Goal: Check status: Check status

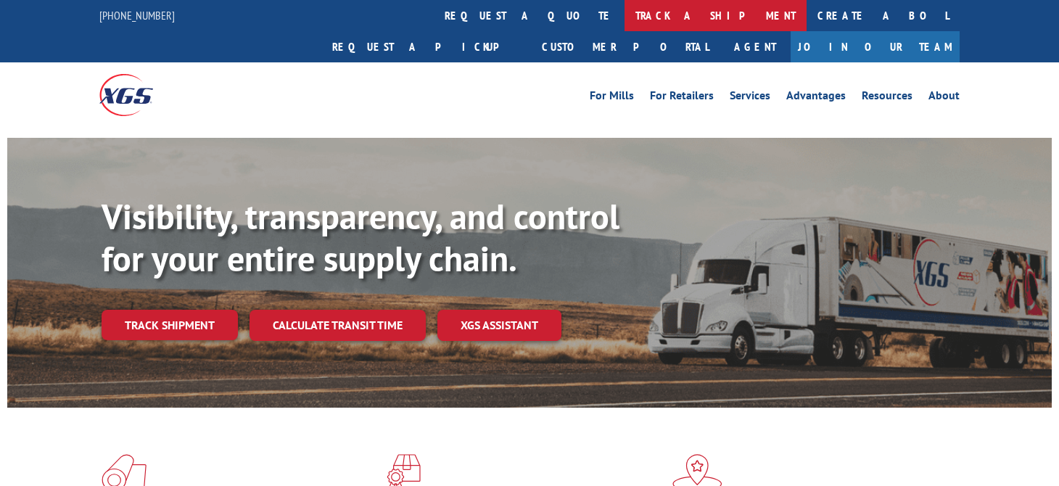
click at [624, 15] on link "track a shipment" at bounding box center [715, 15] width 182 height 31
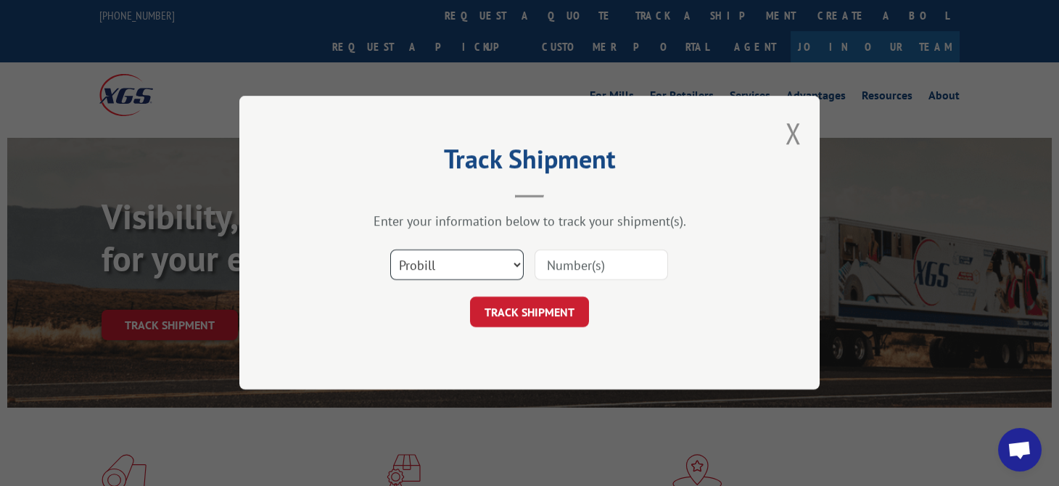
drag, startPoint x: 466, startPoint y: 257, endPoint x: 442, endPoint y: 262, distance: 25.2
click at [439, 262] on select "Select category... Probill BOL PO" at bounding box center [456, 265] width 133 height 30
click at [446, 263] on select "Select category... Probill BOL PO" at bounding box center [456, 265] width 133 height 30
click at [453, 267] on select "Select category... Probill BOL PO" at bounding box center [456, 265] width 133 height 30
select select "bol"
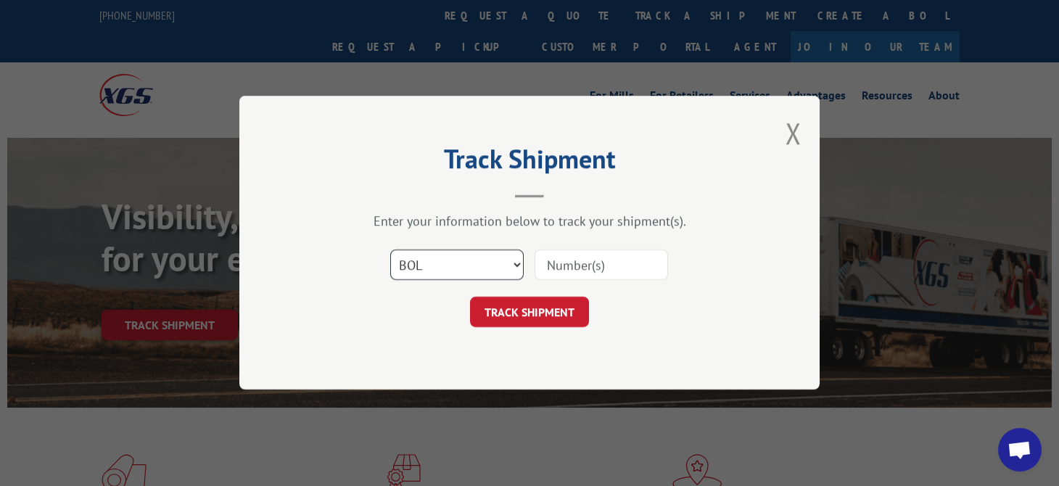
click at [390, 250] on select "Select category... Probill BOL PO" at bounding box center [456, 265] width 133 height 30
click at [582, 265] on input at bounding box center [600, 265] width 133 height 30
paste input "3364924"
type input "3364924"
click at [563, 299] on button "TRACK SHIPMENT" at bounding box center [529, 312] width 119 height 30
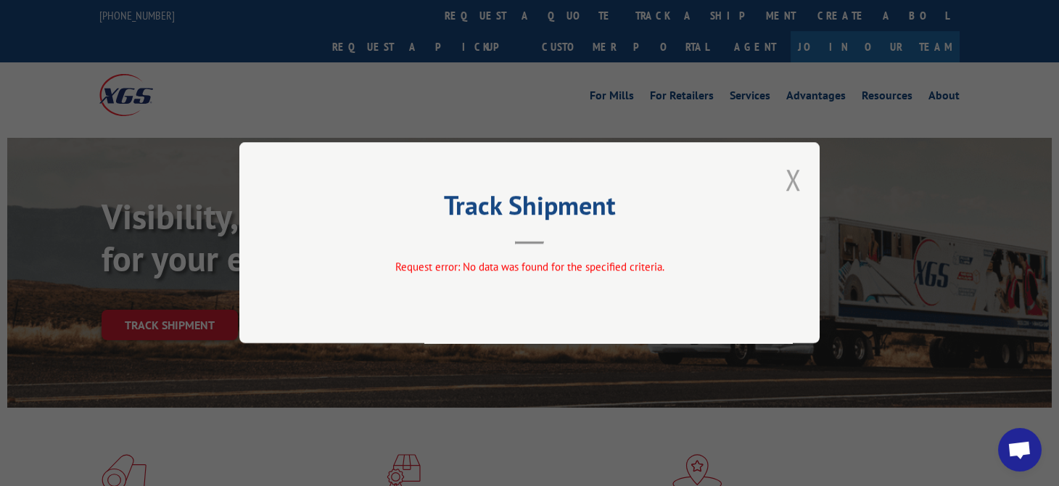
click at [793, 178] on button "Close modal" at bounding box center [793, 179] width 16 height 38
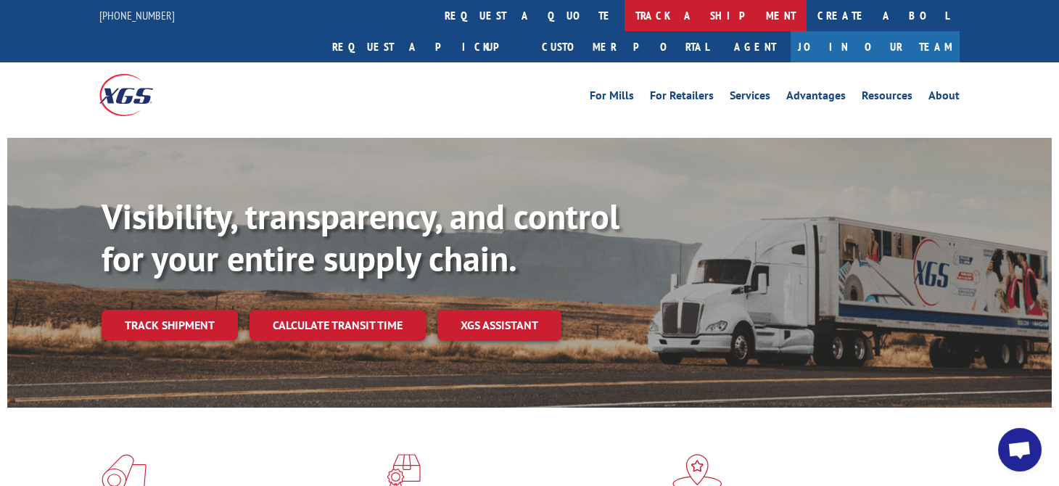
click at [624, 15] on link "track a shipment" at bounding box center [715, 15] width 182 height 31
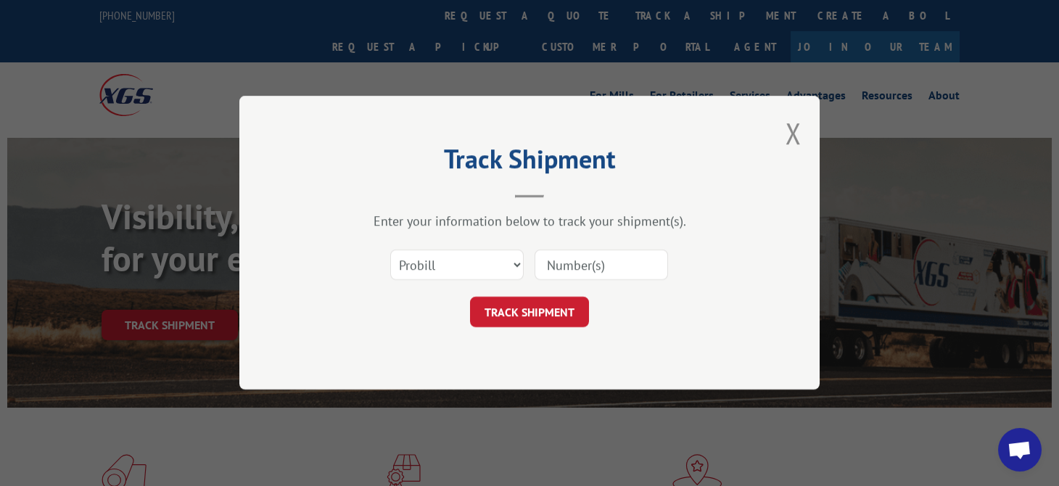
paste input "3364924"
type input "3364924"
click at [516, 313] on button "TRACK SHIPMENT" at bounding box center [529, 312] width 119 height 30
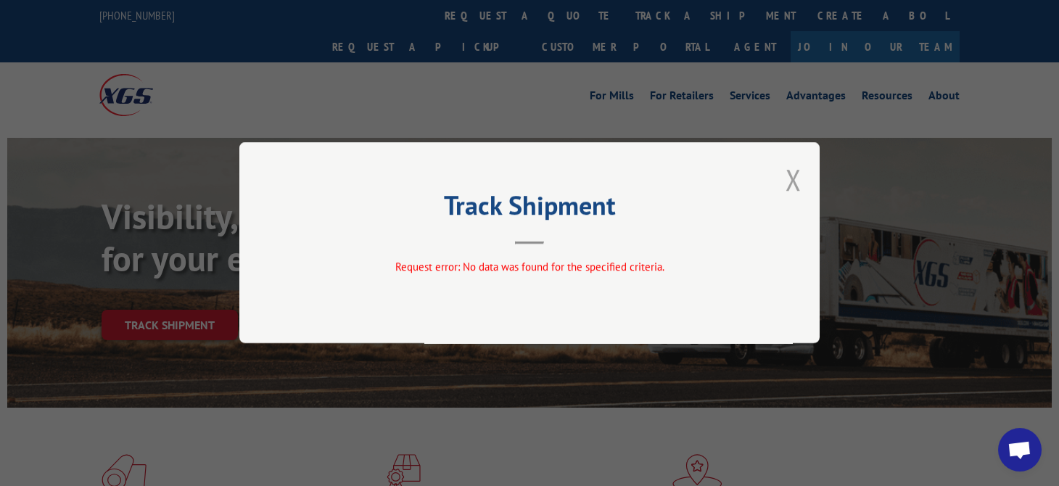
click at [789, 182] on button "Close modal" at bounding box center [793, 179] width 16 height 38
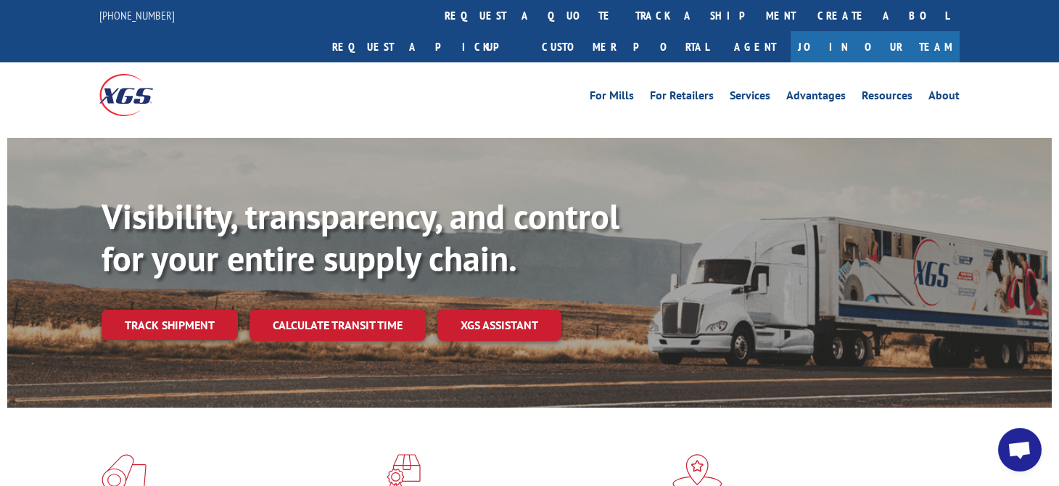
click at [624, 21] on link "track a shipment" at bounding box center [715, 15] width 182 height 31
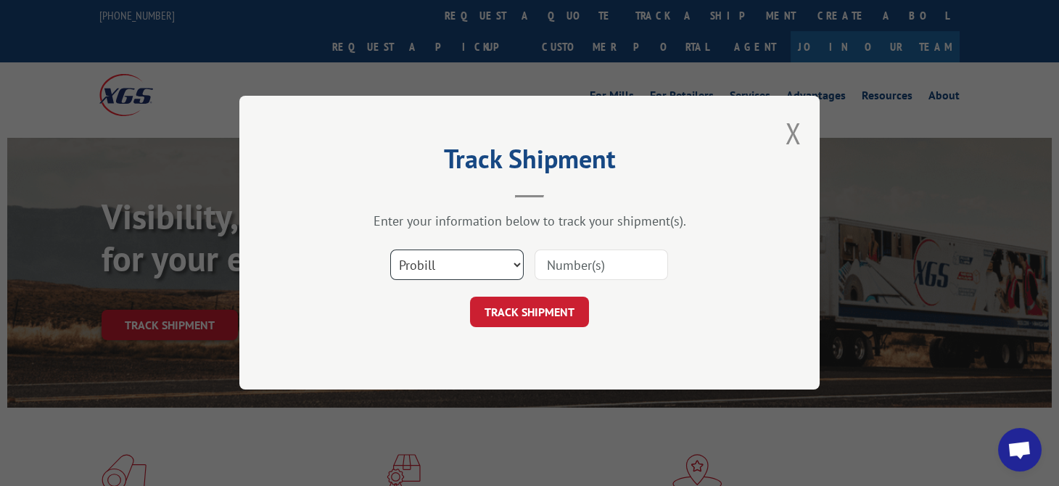
click at [476, 253] on select "Select category... Probill BOL PO" at bounding box center [456, 265] width 133 height 30
select select "bol"
click at [390, 250] on select "Select category... Probill BOL PO" at bounding box center [456, 265] width 133 height 30
paste input "3364924"
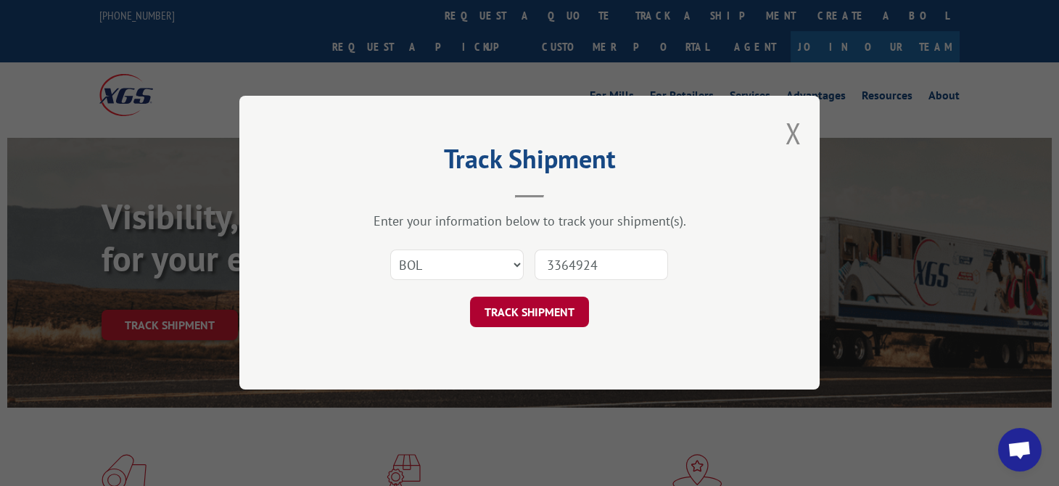
type input "3364924"
click at [552, 313] on button "TRACK SHIPMENT" at bounding box center [529, 312] width 119 height 30
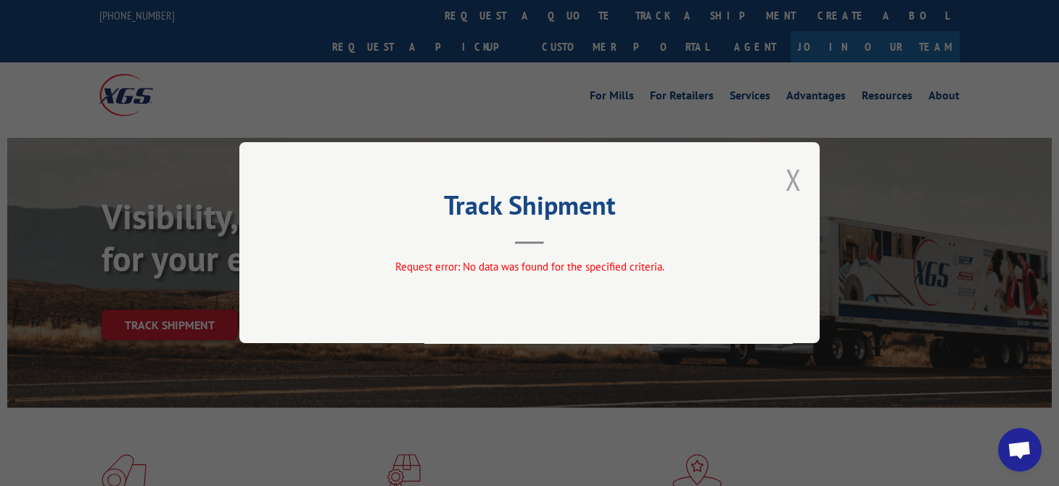
click at [784, 188] on div "Track Shipment Request error: No data was found for the specified criteria." at bounding box center [529, 242] width 580 height 201
click at [793, 176] on button "Close modal" at bounding box center [793, 179] width 16 height 38
